Goal: Use online tool/utility

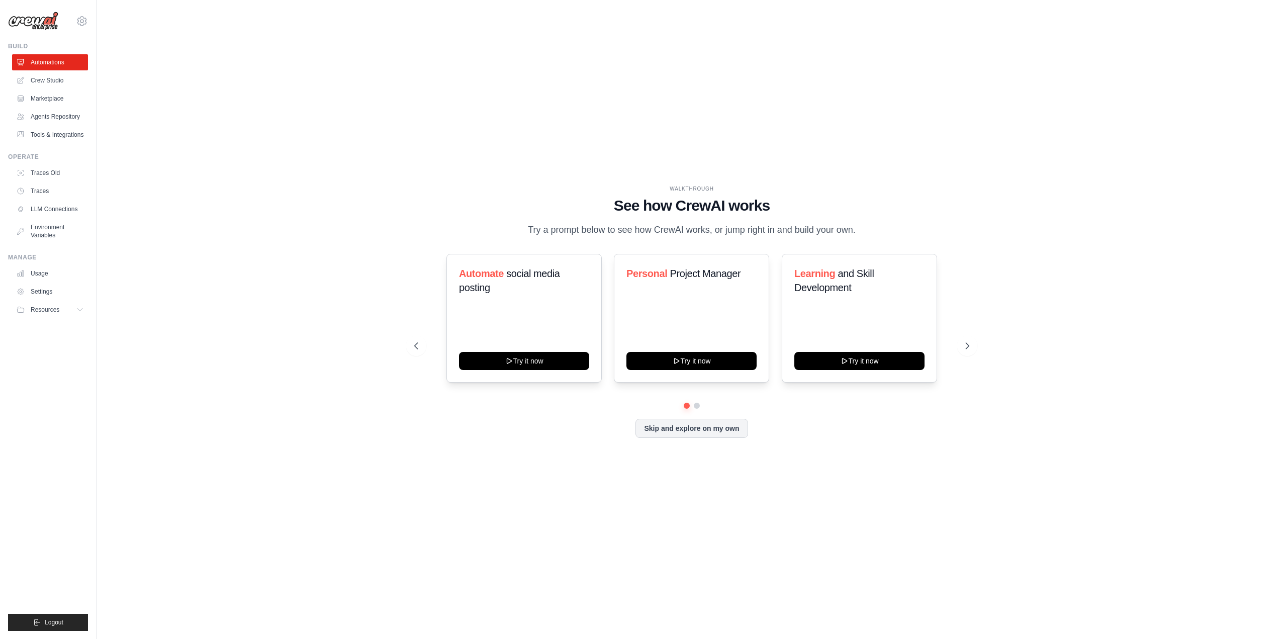
click at [964, 357] on div "Automate social media posting Try it now Personal Project Manager Try it now Le…" at bounding box center [691, 318] width 555 height 129
click at [966, 347] on icon at bounding box center [969, 346] width 10 height 10
click at [418, 342] on icon at bounding box center [415, 346] width 10 height 10
click at [710, 359] on button "Try it now" at bounding box center [692, 360] width 130 height 18
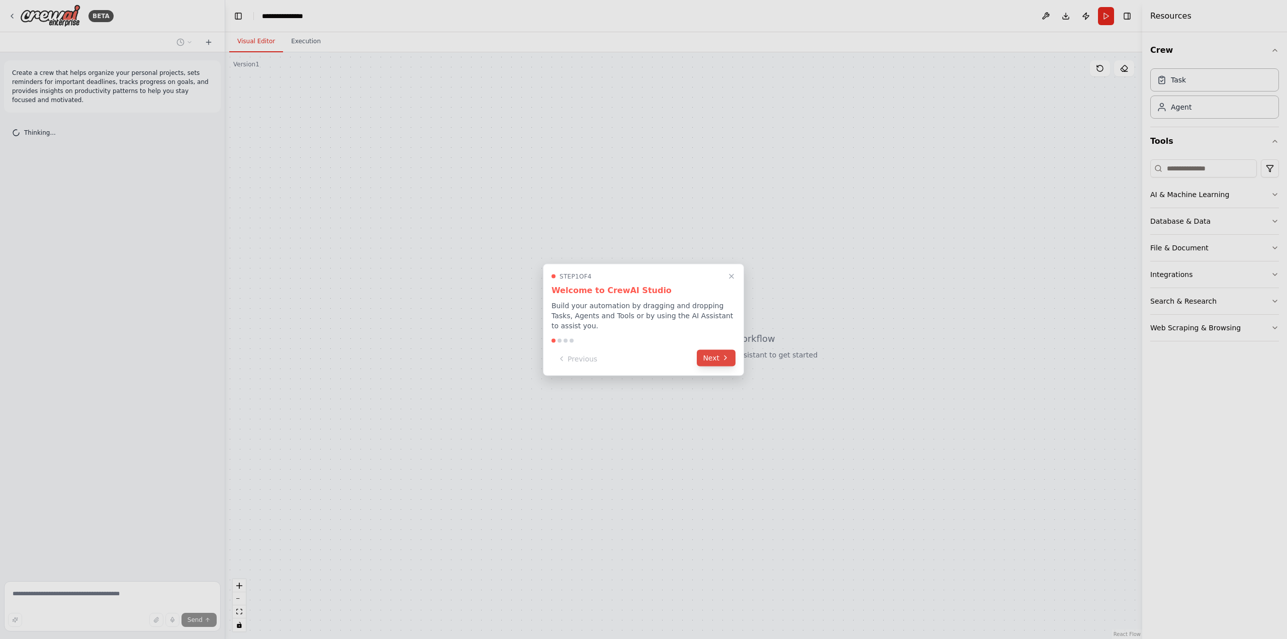
click at [717, 350] on button "Next" at bounding box center [716, 358] width 39 height 17
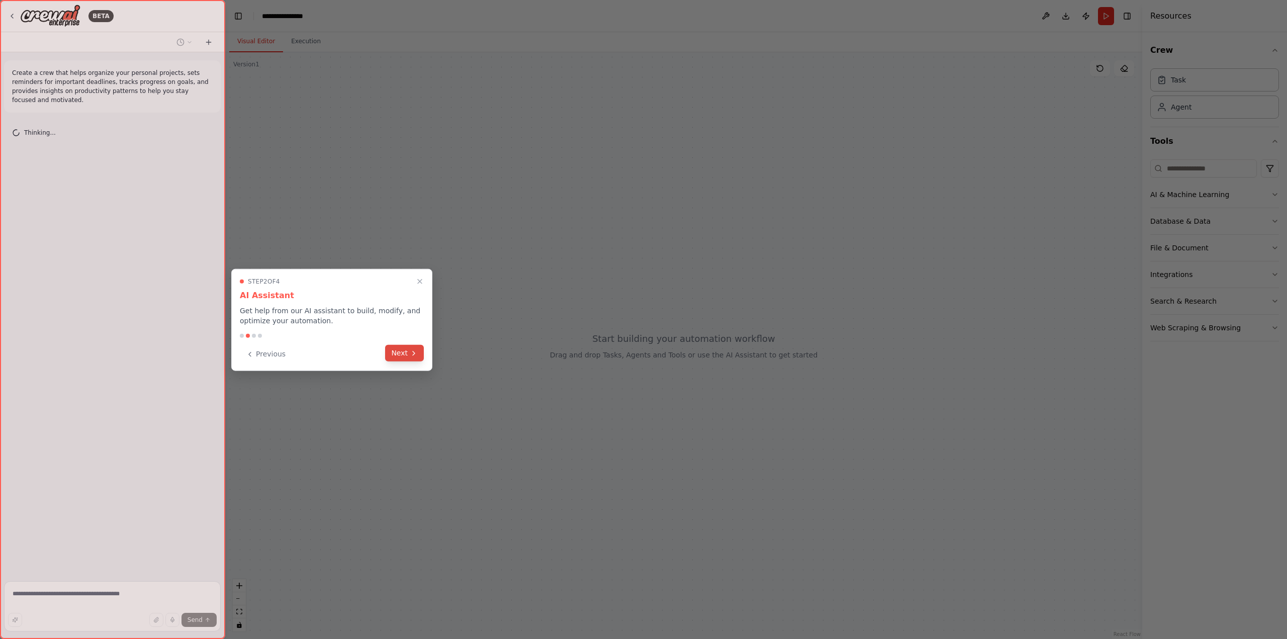
click at [390, 355] on button "Next" at bounding box center [404, 353] width 39 height 17
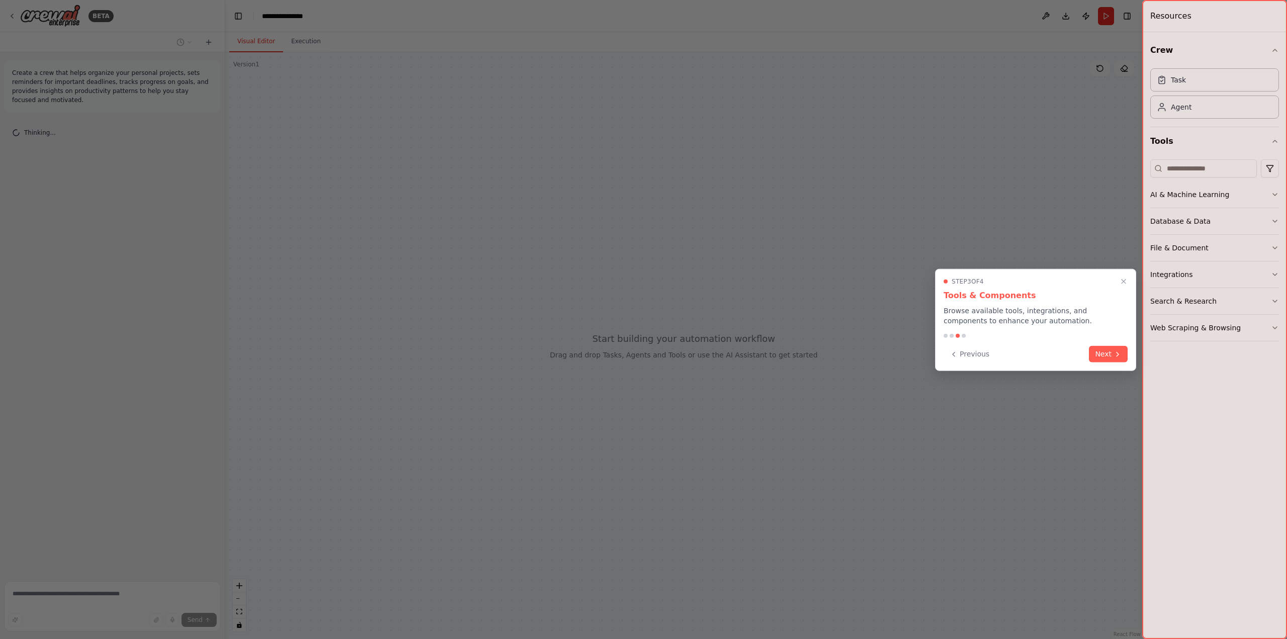
click at [1113, 351] on button "Next" at bounding box center [1108, 354] width 39 height 17
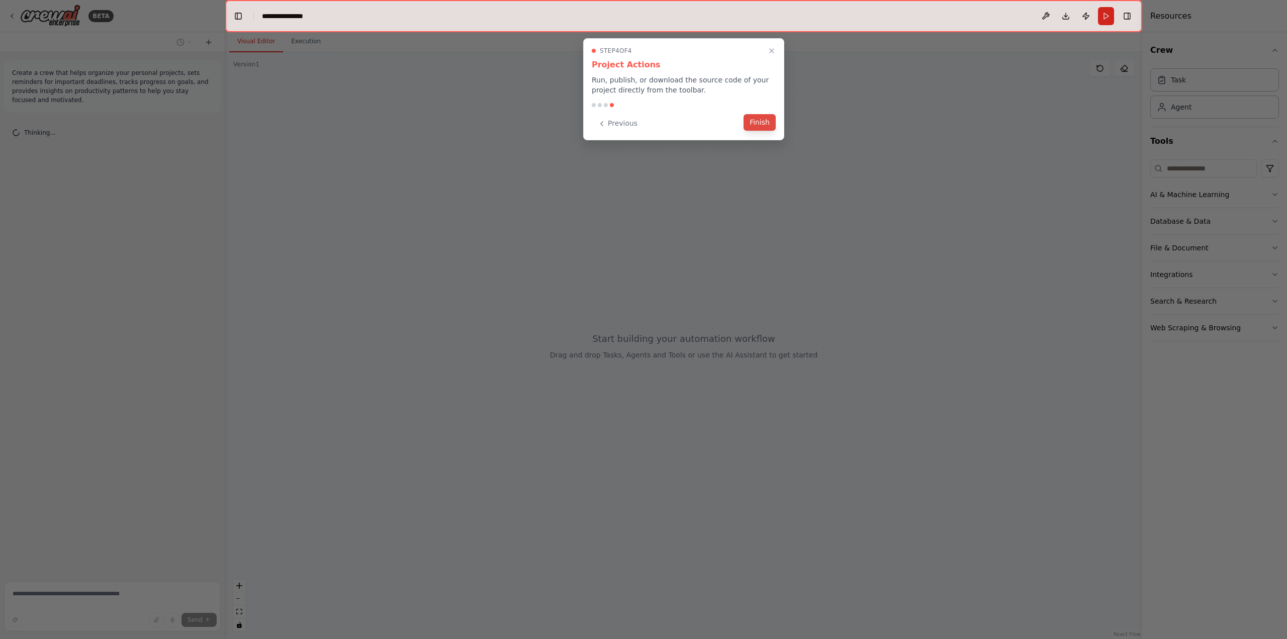
click at [753, 120] on button "Finish" at bounding box center [760, 122] width 32 height 17
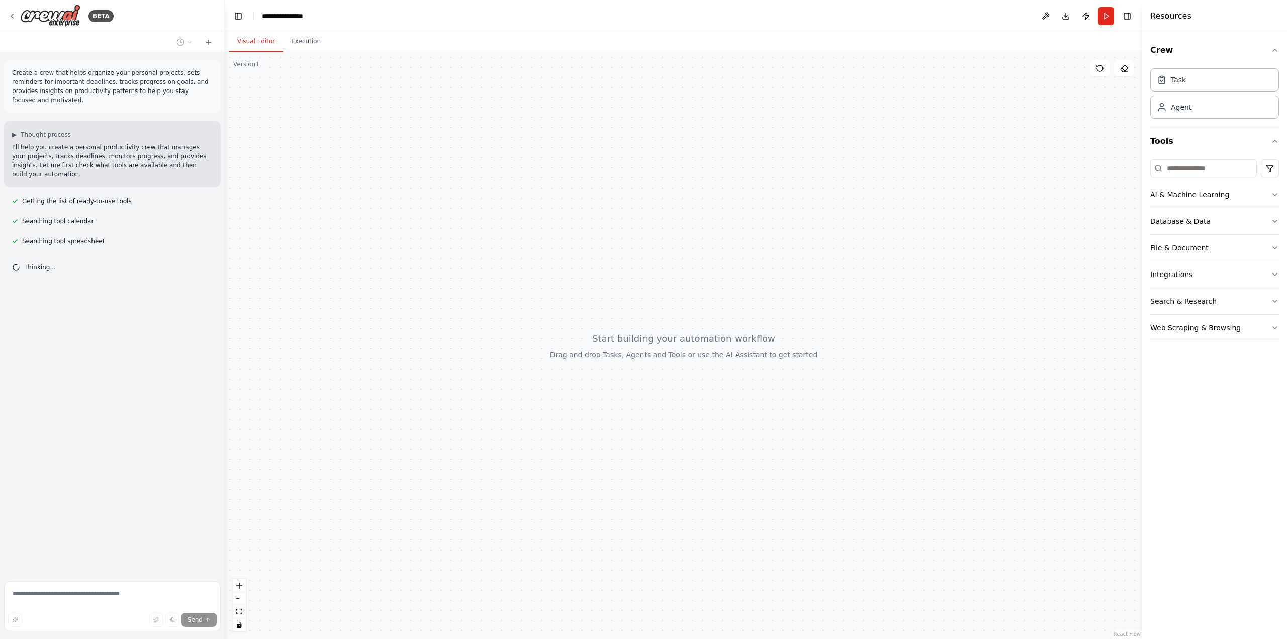
click at [1264, 332] on button "Web Scraping & Browsing" at bounding box center [1215, 328] width 129 height 26
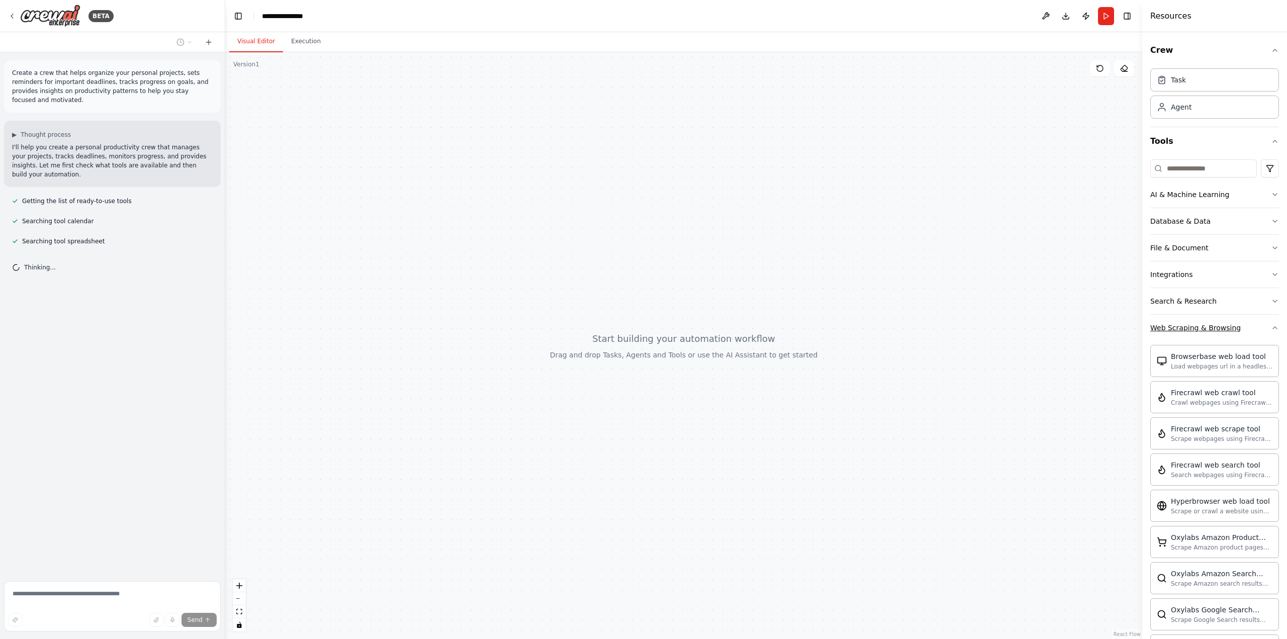
click at [1266, 334] on button "Web Scraping & Browsing" at bounding box center [1215, 328] width 129 height 26
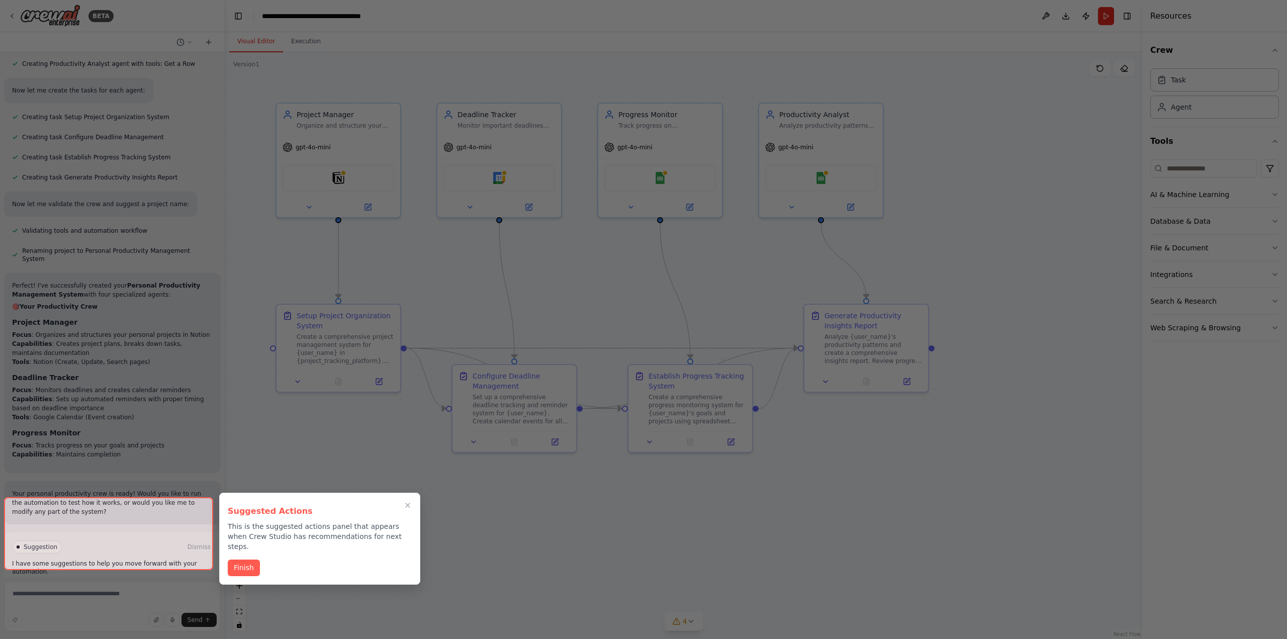
scroll to position [498, 0]
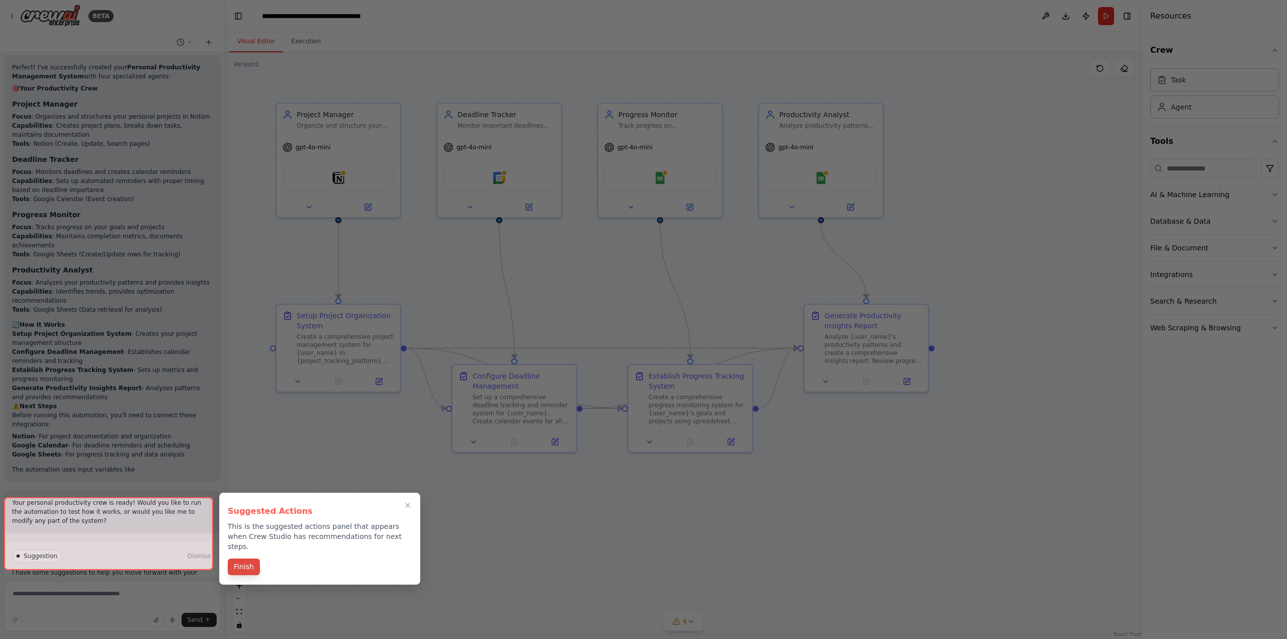
click at [248, 560] on button "Finish" at bounding box center [244, 567] width 32 height 17
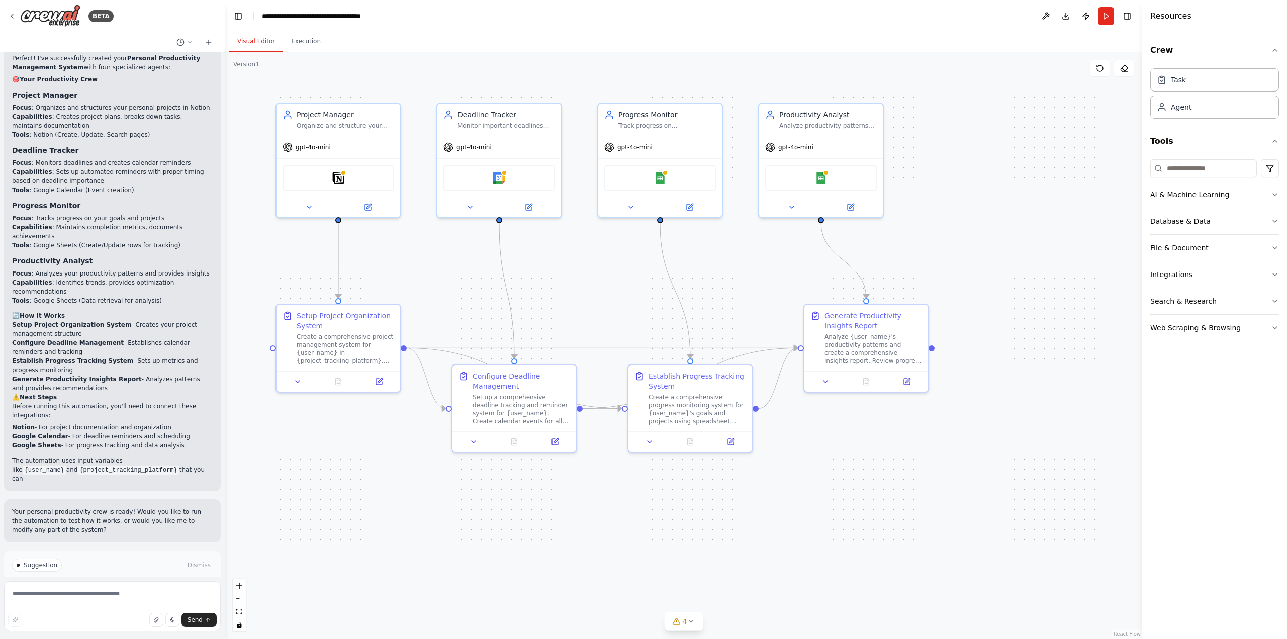
scroll to position [726, 0]
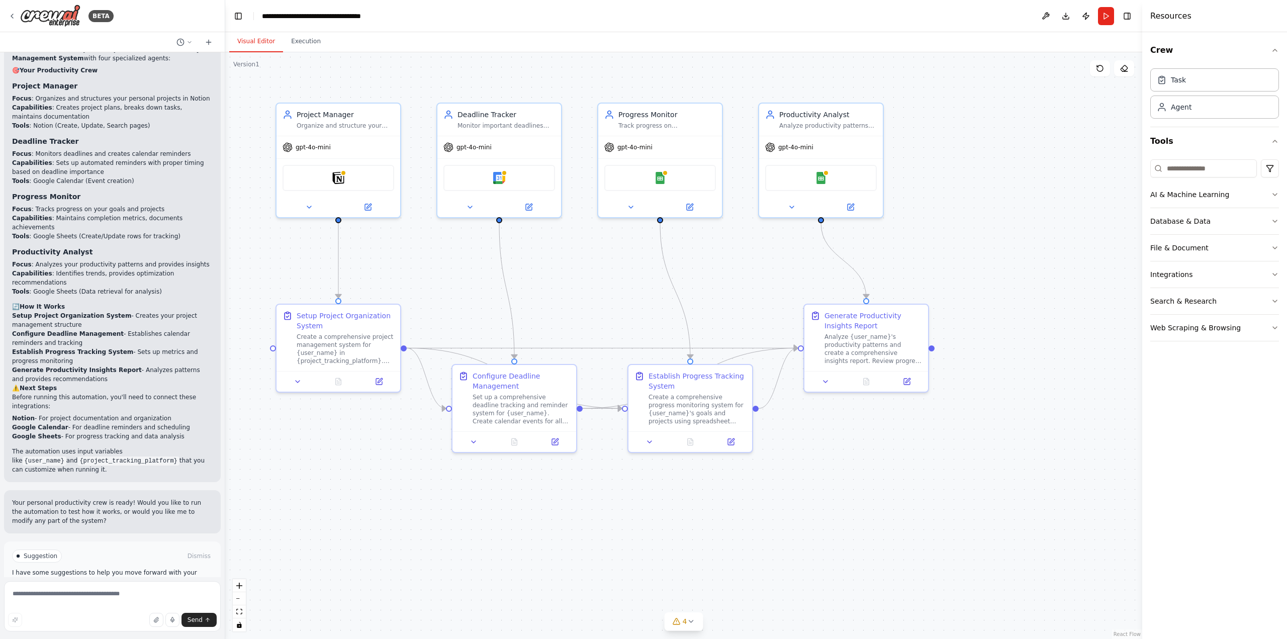
click at [1029, 97] on div ".deletable-edge-delete-btn { width: 20px; height: 20px; border: 0px solid #ffff…" at bounding box center [683, 345] width 917 height 587
